Goal: Transaction & Acquisition: Purchase product/service

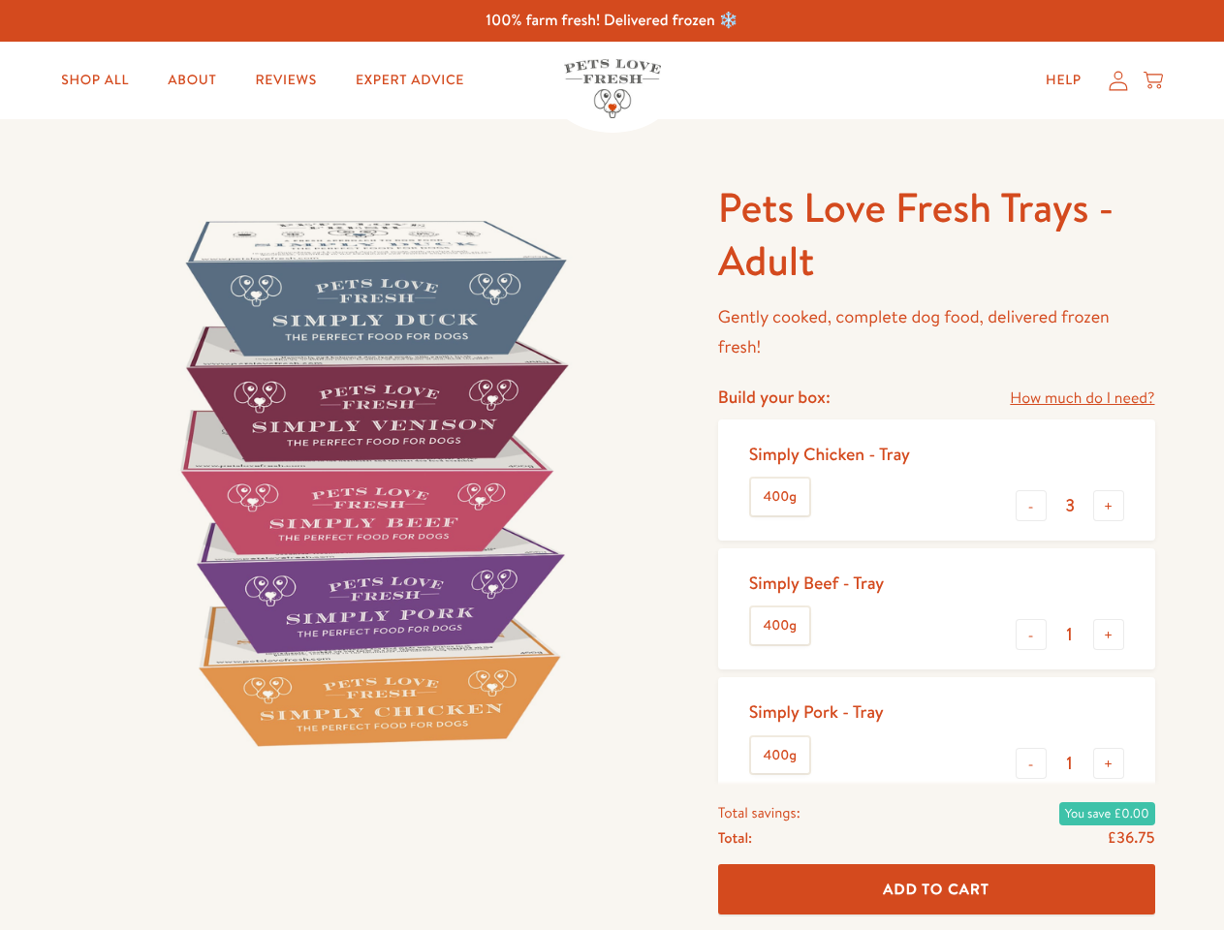
click at [612, 465] on img at bounding box center [371, 482] width 602 height 602
click at [1082, 398] on link "How much do I need?" at bounding box center [1082, 399] width 144 height 26
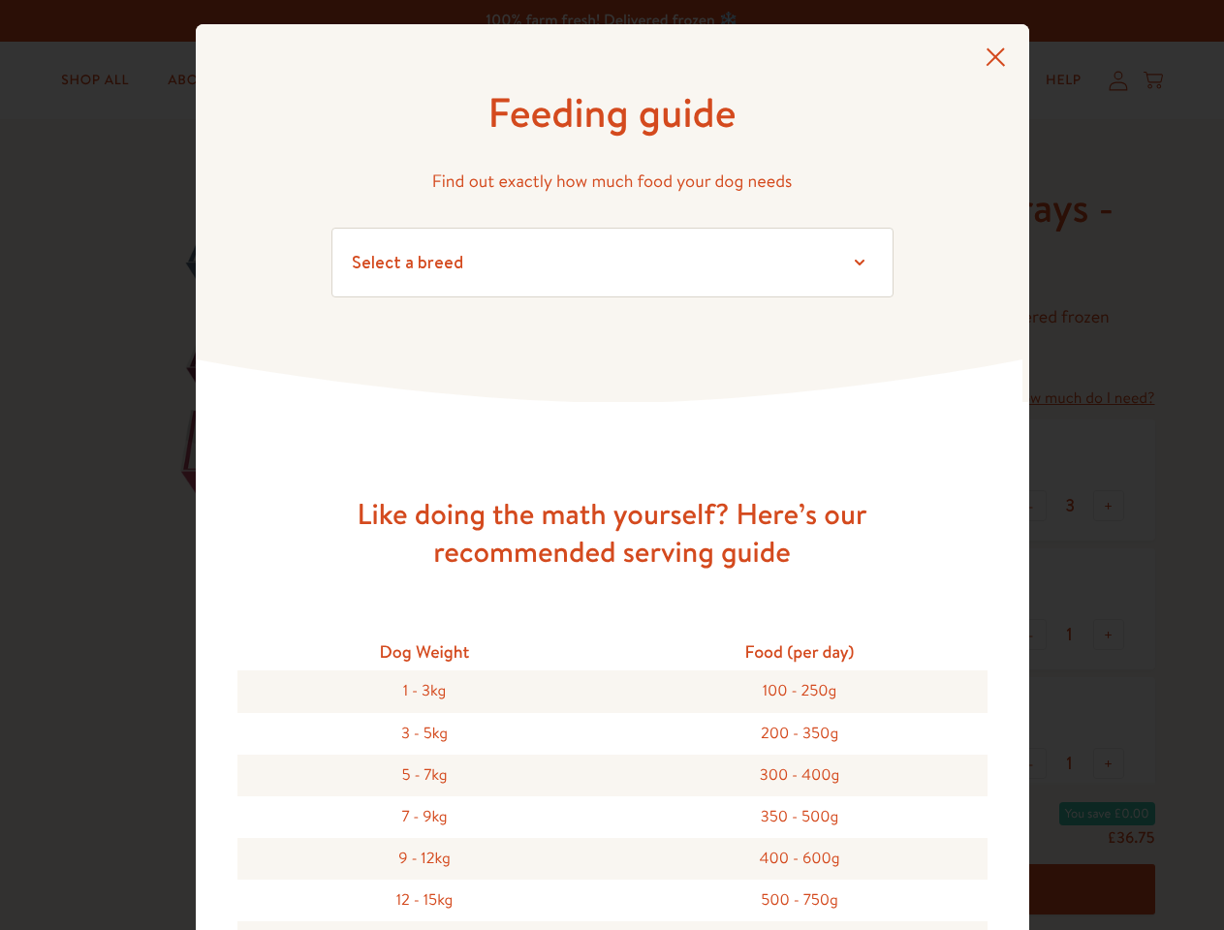
click at [1031, 506] on div "Feeding guide Find out exactly how much food your dog needs Select a breed Affe…" at bounding box center [612, 465] width 1224 height 930
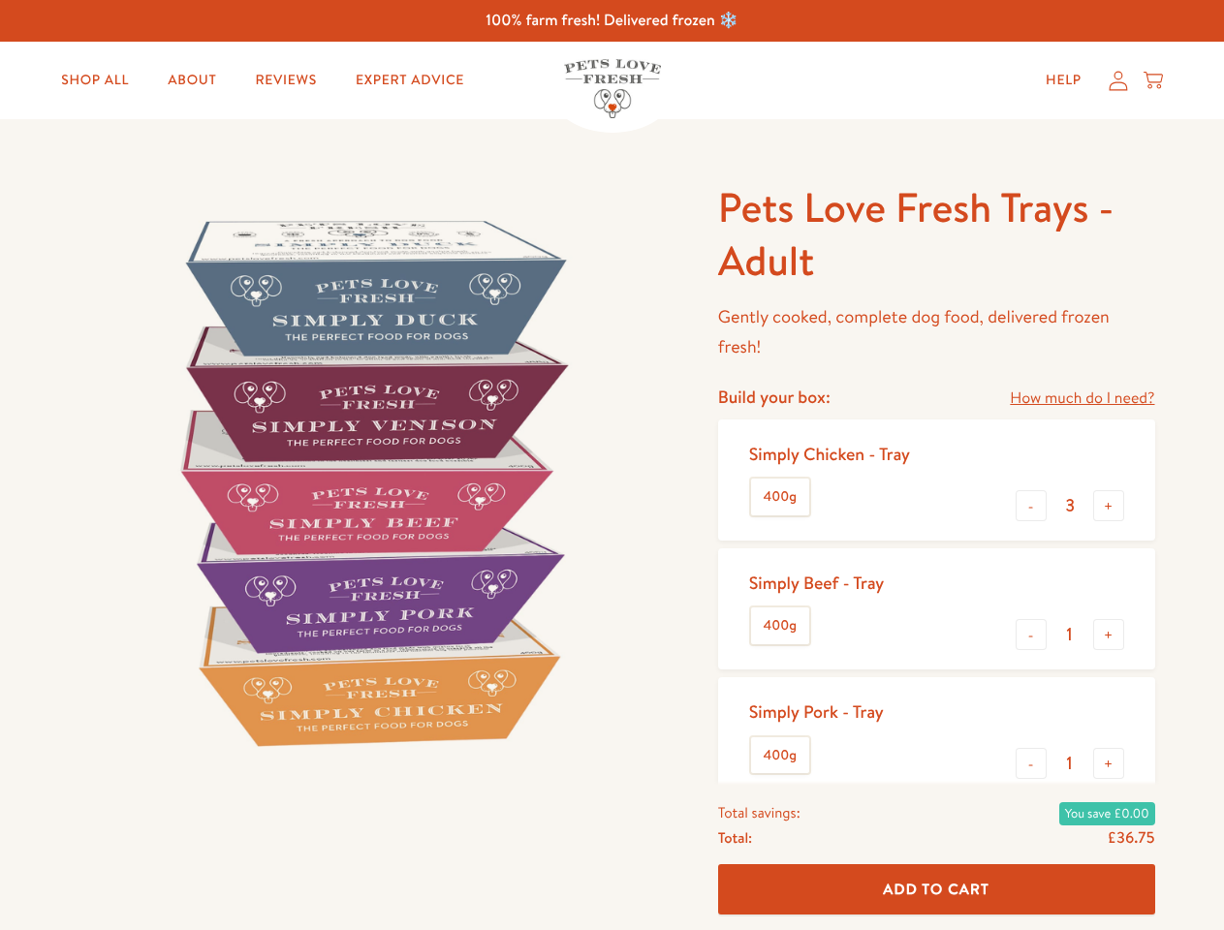
click at [1109, 506] on button "+" at bounding box center [1108, 505] width 31 height 31
type input "4"
click at [1031, 635] on button "-" at bounding box center [1031, 634] width 31 height 31
click at [1109, 635] on button "+" at bounding box center [1108, 634] width 31 height 31
type input "1"
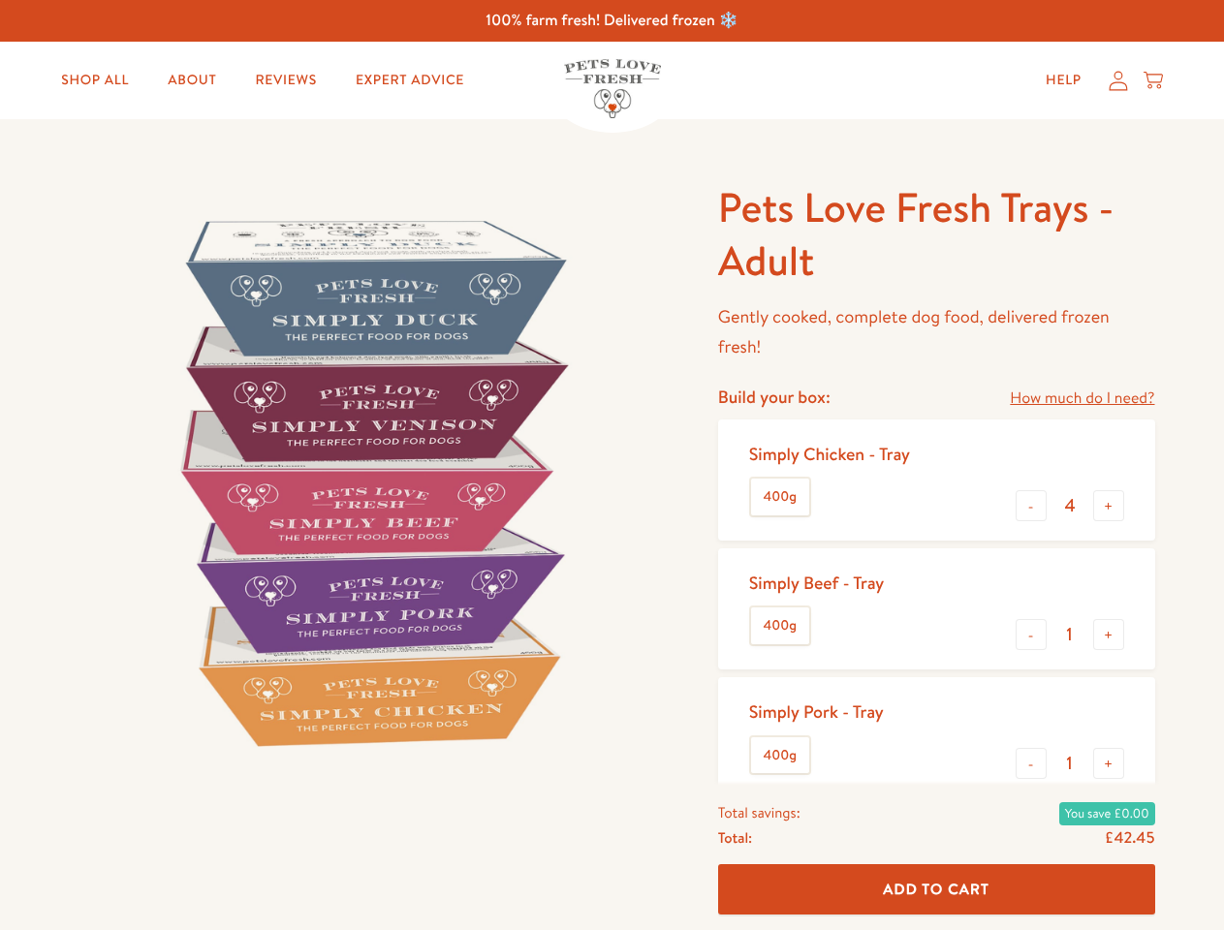
click at [1031, 764] on button "-" at bounding box center [1031, 763] width 31 height 31
click at [1109, 764] on button "+" at bounding box center [1108, 763] width 31 height 31
type input "1"
click at [936, 890] on span "Add To Cart" at bounding box center [936, 889] width 107 height 20
